Goal: Information Seeking & Learning: Understand process/instructions

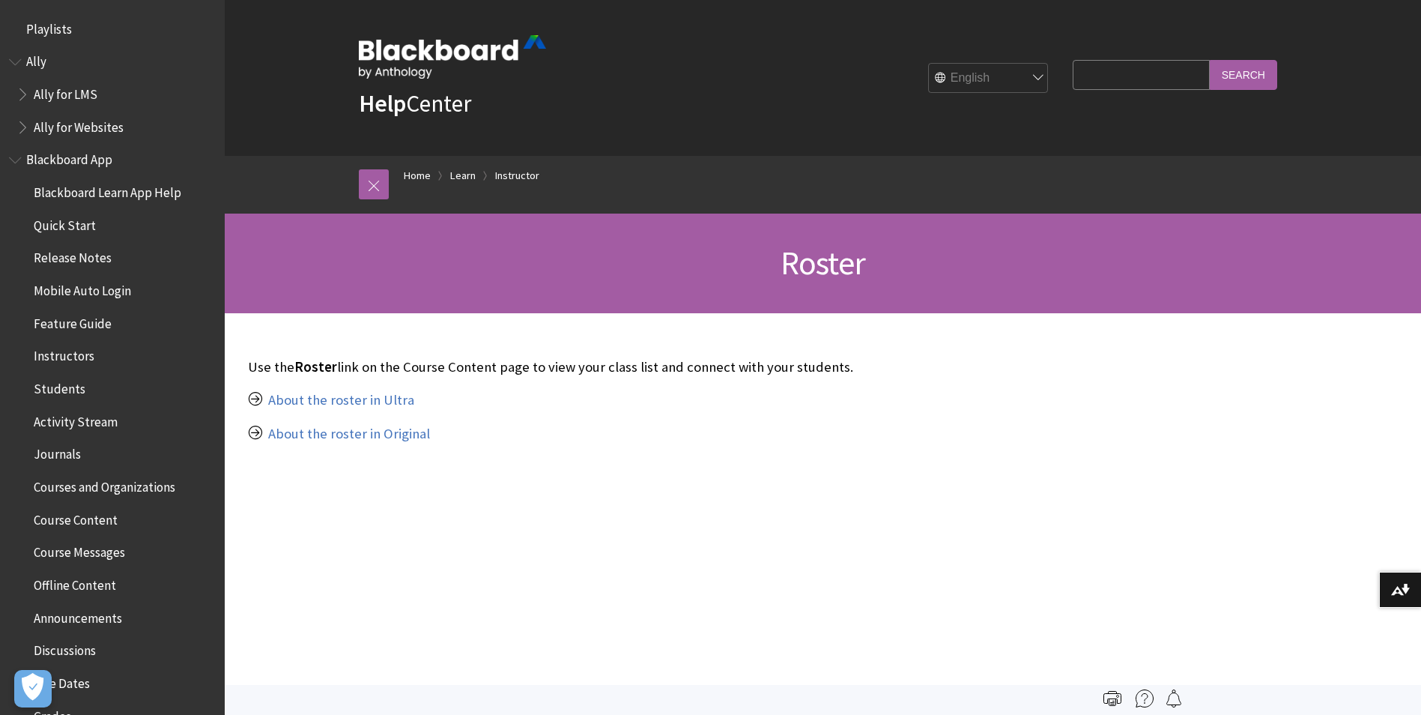
click at [1080, 79] on input "Search Query" at bounding box center [1141, 74] width 136 height 29
type input "how can I bulk enrol students"
click at [1260, 76] on input "Search" at bounding box center [1243, 74] width 67 height 29
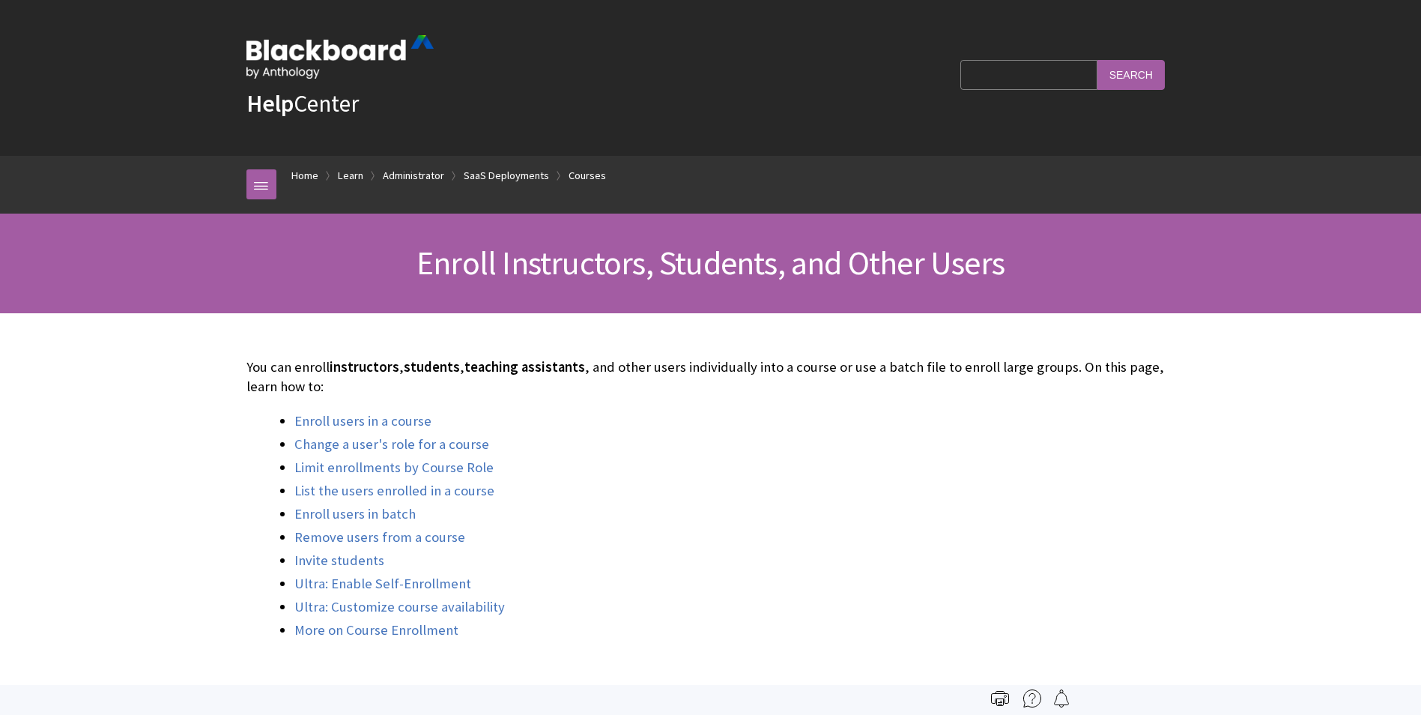
scroll to position [1836, 0]
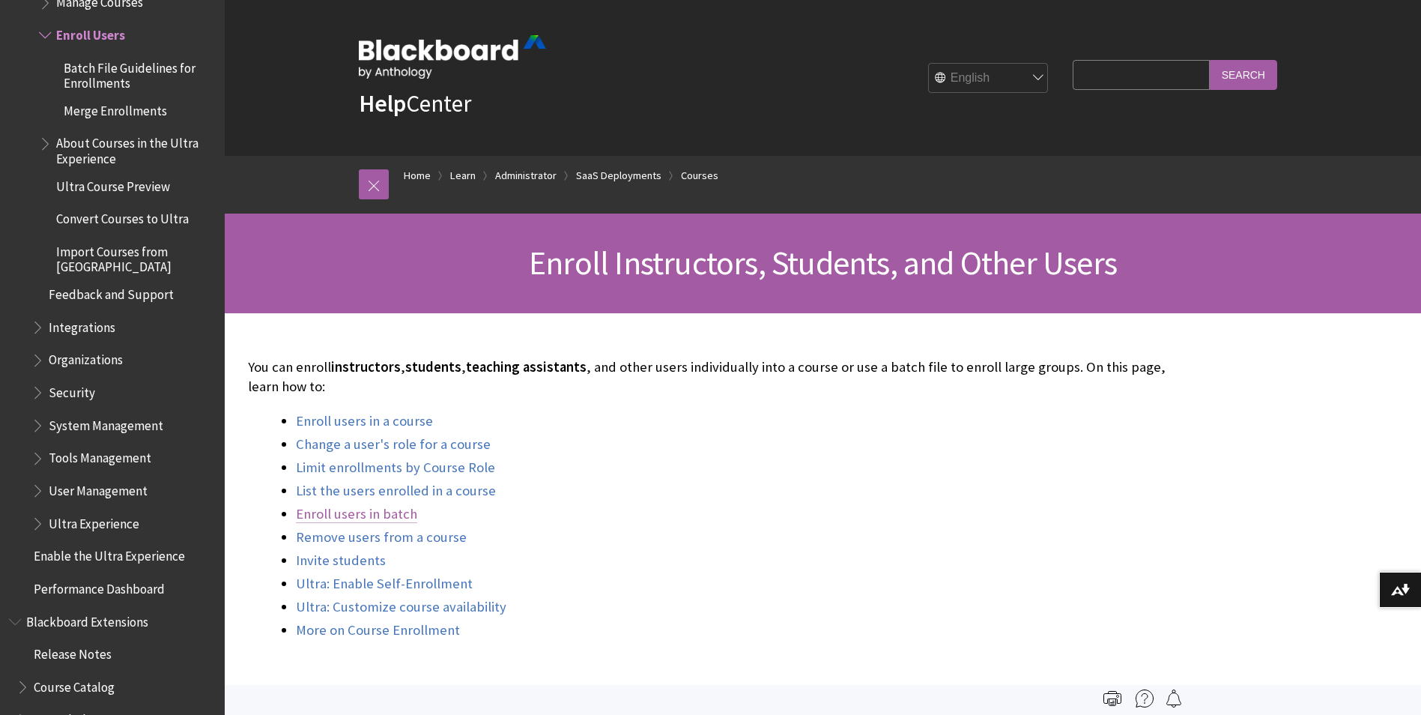
click at [350, 516] on link "Enroll users in batch" at bounding box center [356, 514] width 121 height 18
